Goal: Navigation & Orientation: Find specific page/section

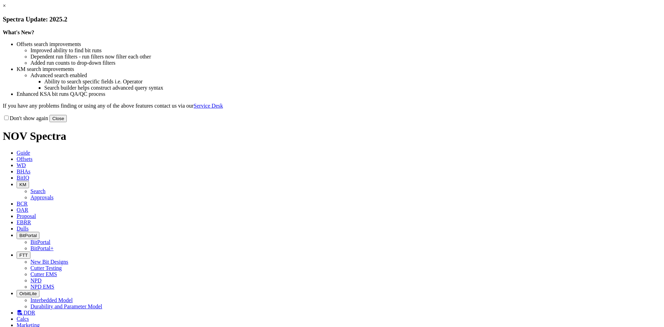
click at [67, 122] on button "Close" at bounding box center [57, 118] width 17 height 7
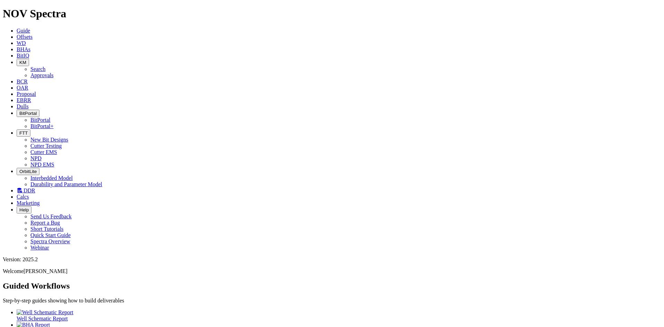
click at [31, 97] on link "EBRR" at bounding box center [24, 100] width 15 height 6
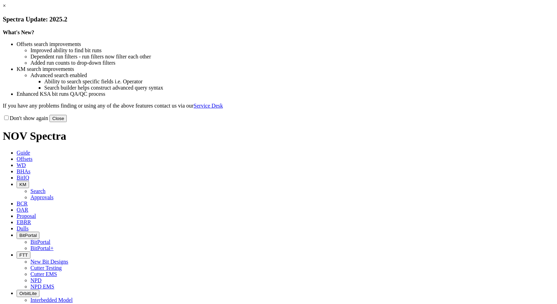
click at [67, 122] on button "Close" at bounding box center [57, 118] width 17 height 7
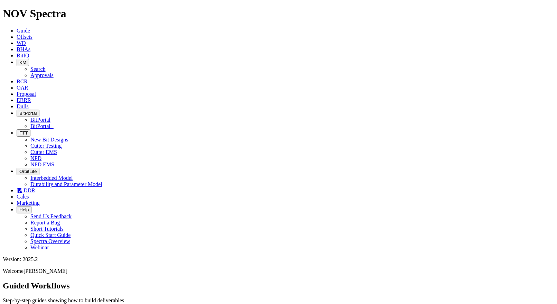
click at [19, 130] on icon "button" at bounding box center [19, 132] width 0 height 5
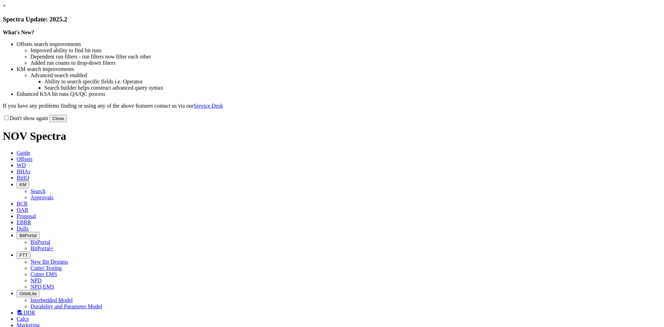
click at [67, 122] on button "Close" at bounding box center [57, 118] width 17 height 7
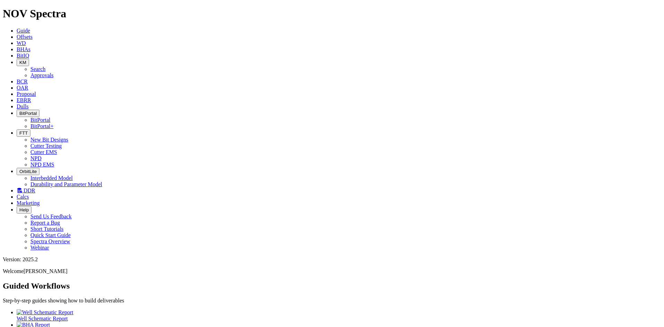
click at [19, 130] on icon "button" at bounding box center [19, 132] width 0 height 5
click at [35, 187] on link "DDR" at bounding box center [26, 190] width 19 height 6
click at [31, 97] on link "EBRR" at bounding box center [24, 100] width 15 height 6
click at [36, 91] on span "Proposal" at bounding box center [26, 94] width 19 height 6
click at [17, 85] on icon at bounding box center [17, 88] width 0 height 6
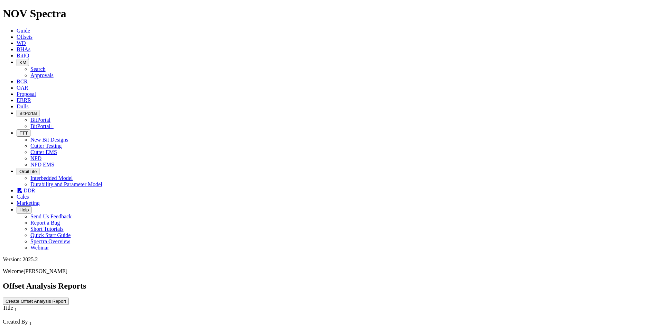
click at [29, 53] on span "BitIQ" at bounding box center [23, 56] width 12 height 6
